Goal: Find specific page/section: Find specific page/section

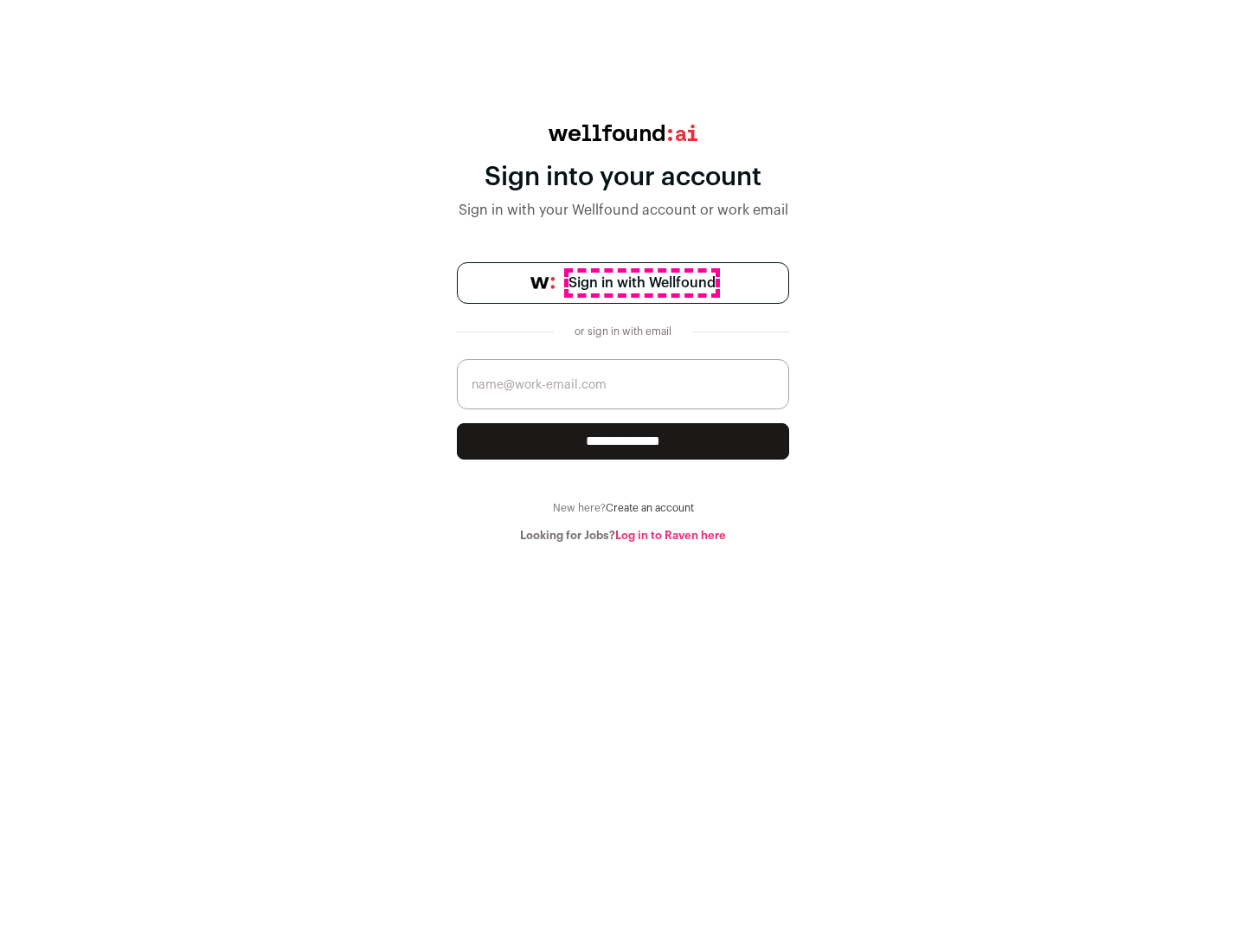
click at [641, 283] on span "Sign in with Wellfound" at bounding box center [641, 282] width 147 height 21
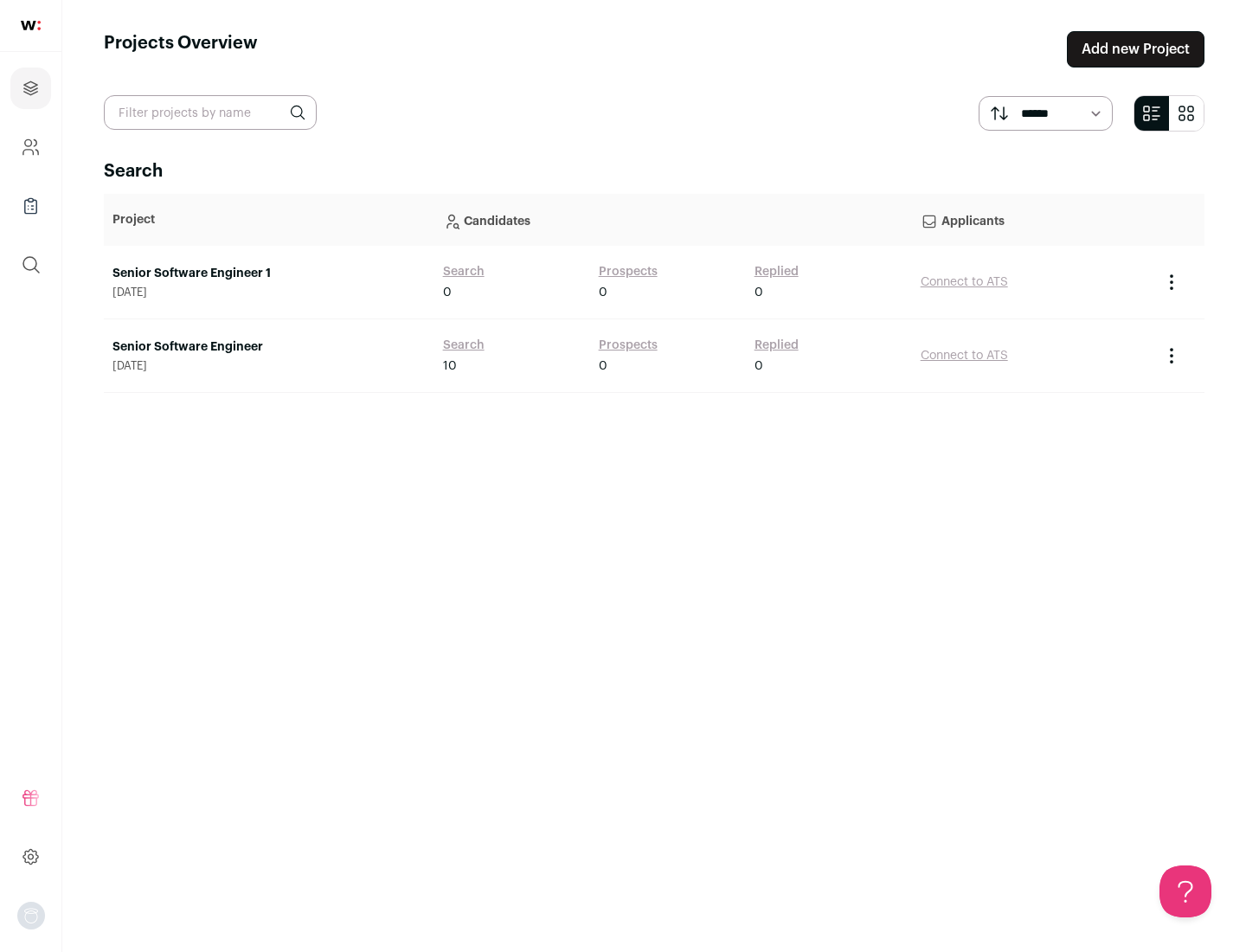
click at [269, 347] on link "Senior Software Engineer" at bounding box center [269, 346] width 313 height 17
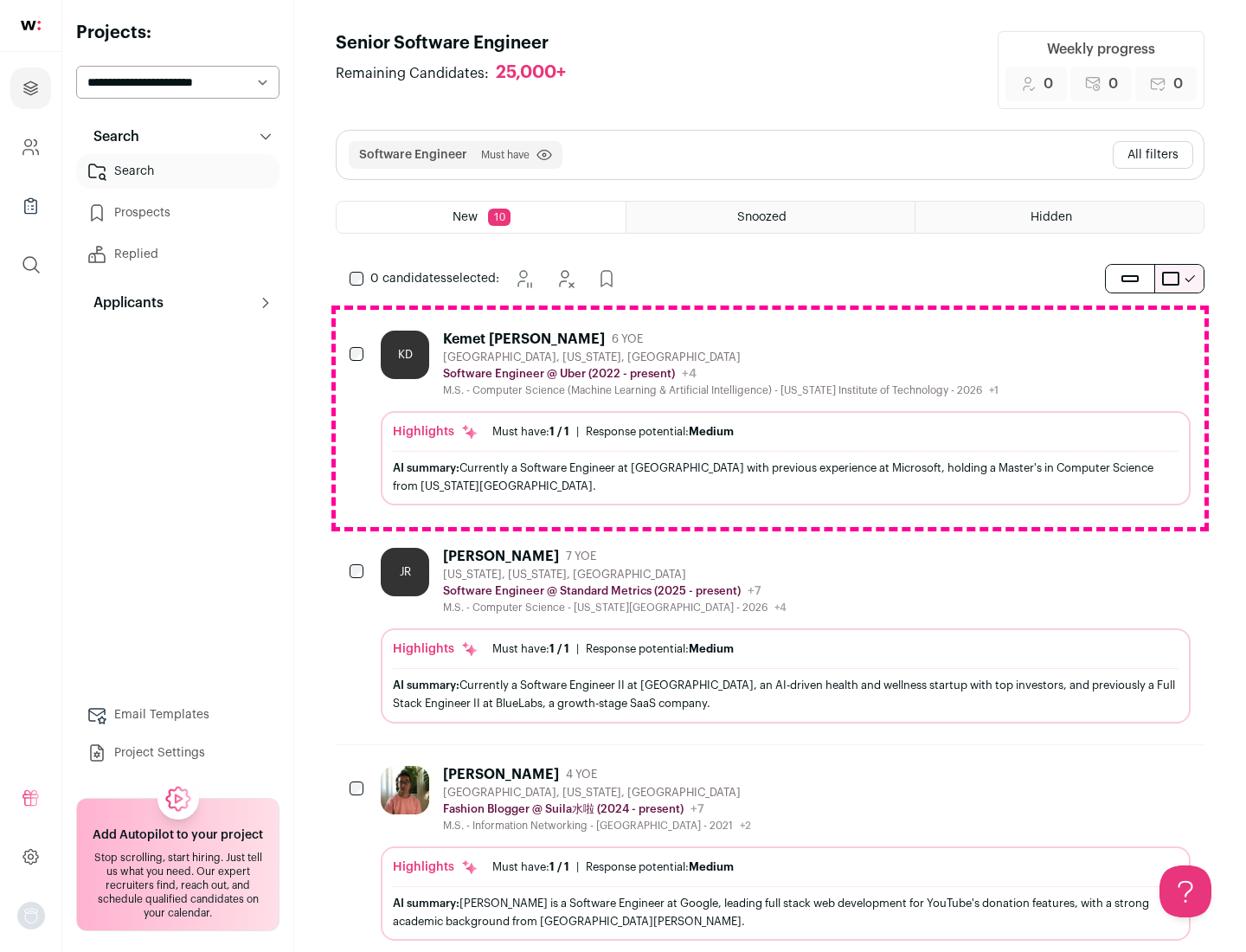
click at [770, 418] on div "Highlights Must have: 1 / 1 How many must haves have been fulfilled? | Response…" at bounding box center [786, 458] width 810 height 94
